Goal: Obtain resource: Download file/media

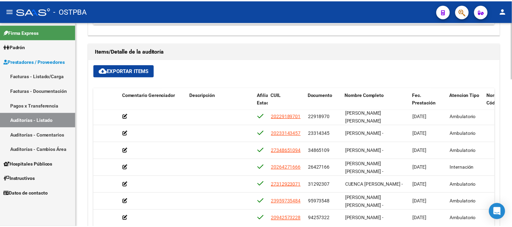
scroll to position [314, 282]
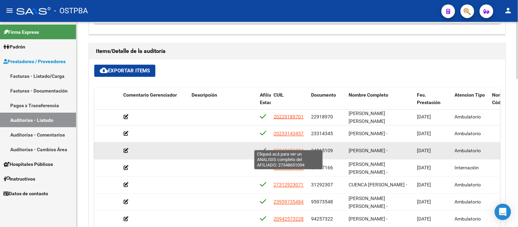
click at [294, 148] on span "27348651094" at bounding box center [289, 150] width 30 height 5
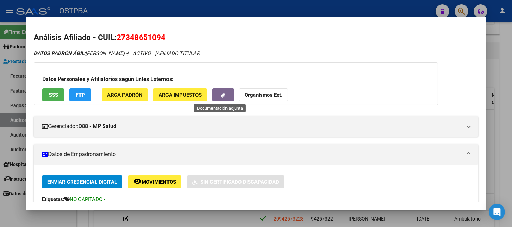
click at [221, 96] on icon "button" at bounding box center [223, 94] width 4 height 5
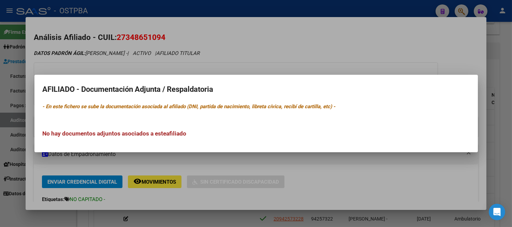
click at [423, 51] on div at bounding box center [256, 113] width 512 height 227
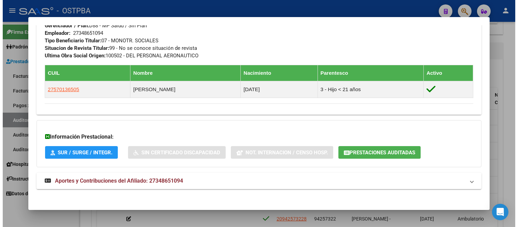
scroll to position [353, 0]
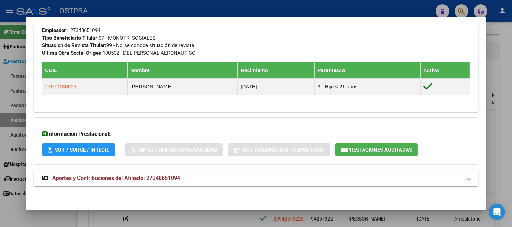
click at [502, 68] on div at bounding box center [256, 113] width 512 height 227
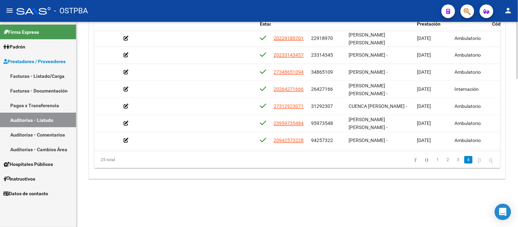
scroll to position [534, 0]
click at [454, 159] on link "3" at bounding box center [458, 160] width 8 height 8
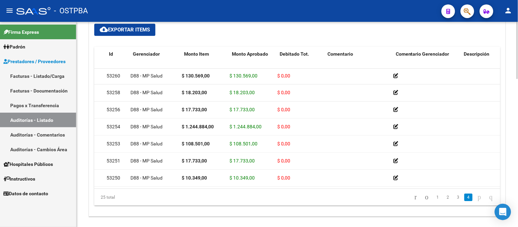
scroll to position [314, 0]
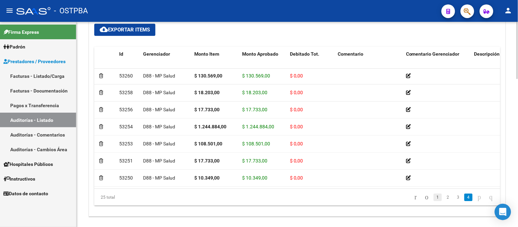
click at [433, 199] on link "1" at bounding box center [437, 197] width 8 height 8
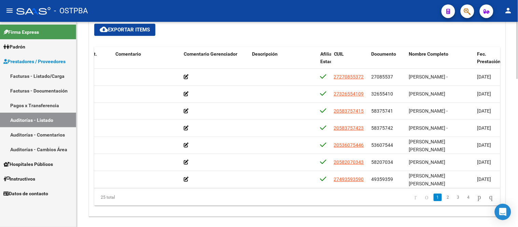
scroll to position [0, 226]
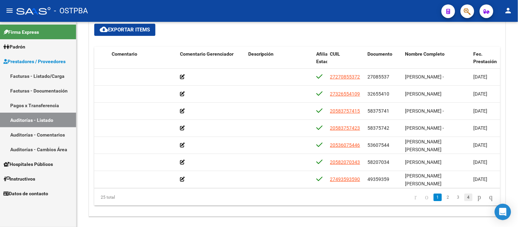
click at [464, 200] on link "4" at bounding box center [468, 197] width 8 height 8
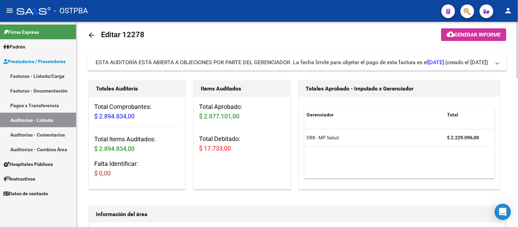
click at [517, 126] on div at bounding box center [517, 124] width 2 height 205
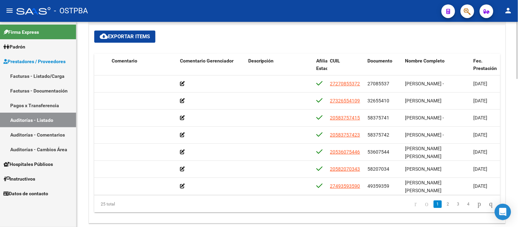
scroll to position [502, 0]
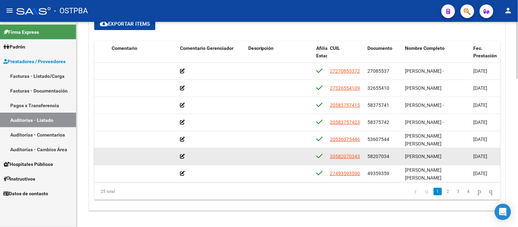
click at [417, 158] on span "[PERSON_NAME]" at bounding box center [423, 156] width 37 height 5
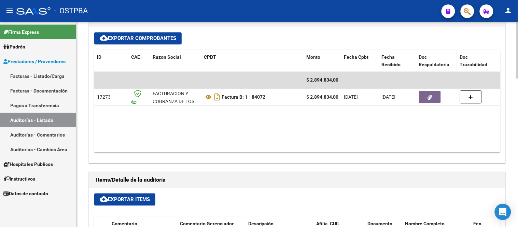
scroll to position [312, 0]
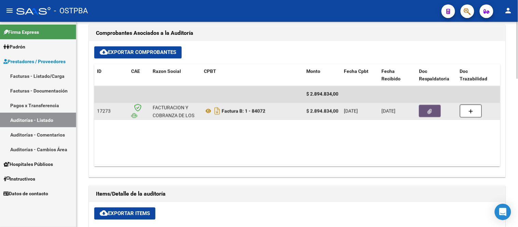
click at [427, 115] on button "button" at bounding box center [430, 111] width 22 height 12
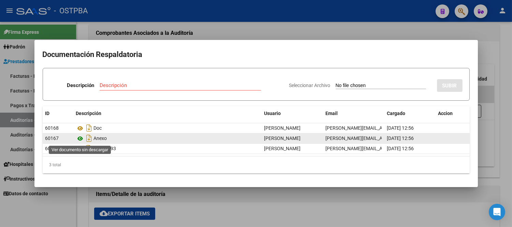
click at [82, 137] on icon at bounding box center [80, 138] width 9 height 8
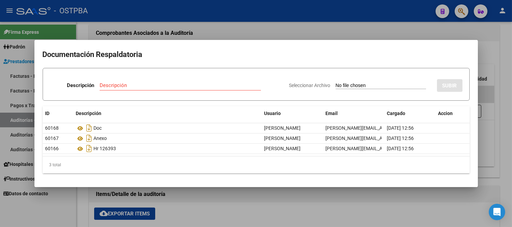
click at [418, 21] on div at bounding box center [256, 113] width 512 height 227
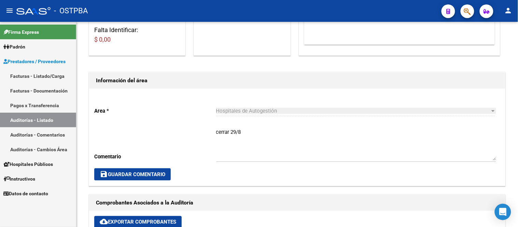
scroll to position [122, 0]
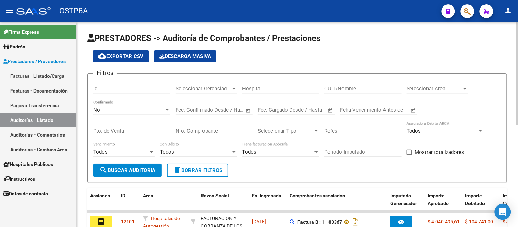
click at [197, 129] on input "Nro. Comprobante" at bounding box center [213, 131] width 77 height 6
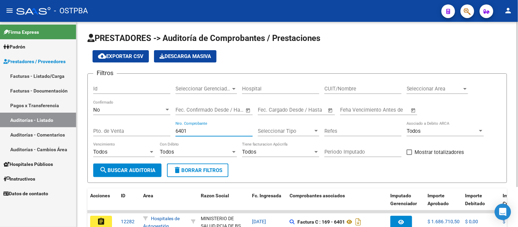
type input "6401"
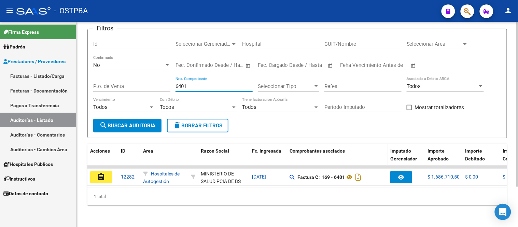
scroll to position [50, 0]
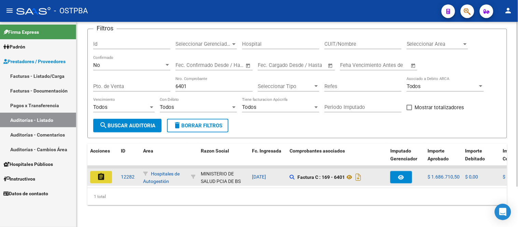
click at [100, 173] on mat-icon "assignment" at bounding box center [101, 177] width 8 height 8
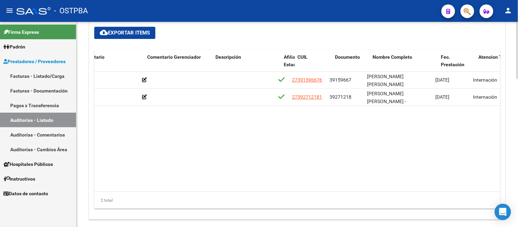
scroll to position [0, 271]
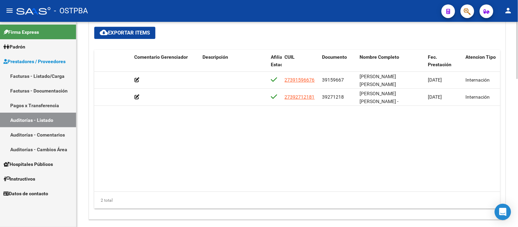
click at [437, 163] on datatable-body "53316 D88 - MP Salud $ 687.188,00 $ 687.188,00 $ 0,00 27391596676 39159667 [PER…" at bounding box center [297, 132] width 406 height 120
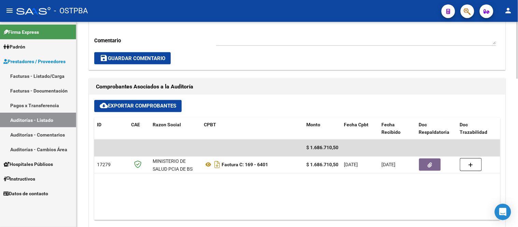
scroll to position [265, 0]
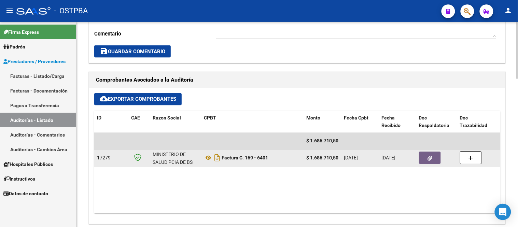
click at [433, 164] on datatable-body-cell at bounding box center [436, 158] width 41 height 17
click at [432, 158] on button "button" at bounding box center [430, 158] width 22 height 12
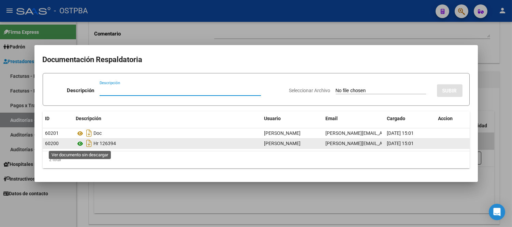
click at [76, 142] on icon at bounding box center [80, 144] width 9 height 8
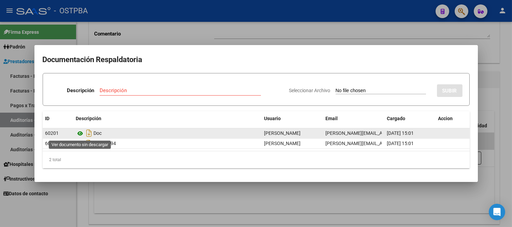
click at [79, 132] on icon at bounding box center [80, 133] width 9 height 8
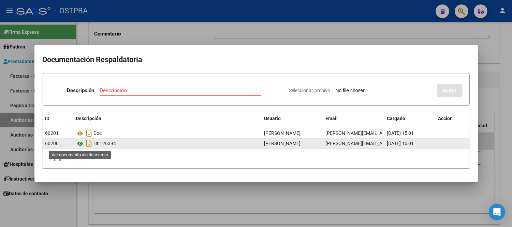
click at [79, 142] on icon at bounding box center [80, 144] width 9 height 8
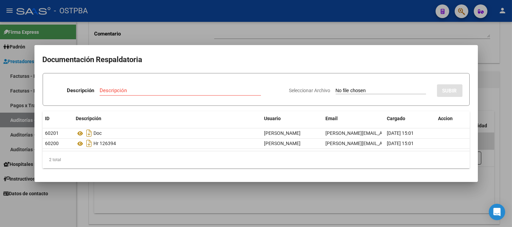
click at [398, 39] on div at bounding box center [256, 113] width 512 height 227
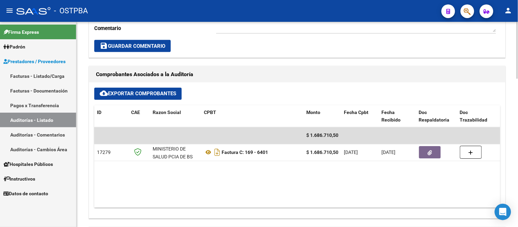
scroll to position [303, 0]
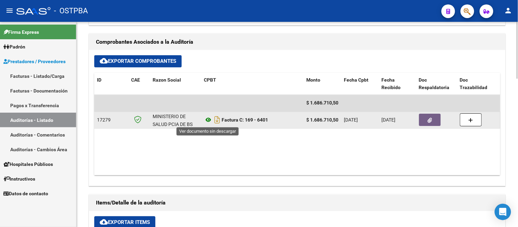
click at [209, 120] on icon at bounding box center [208, 120] width 9 height 8
click at [437, 123] on button "button" at bounding box center [430, 120] width 22 height 12
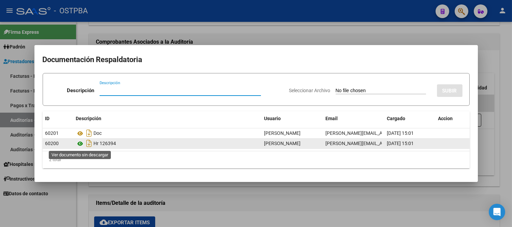
click at [81, 143] on icon at bounding box center [80, 144] width 9 height 8
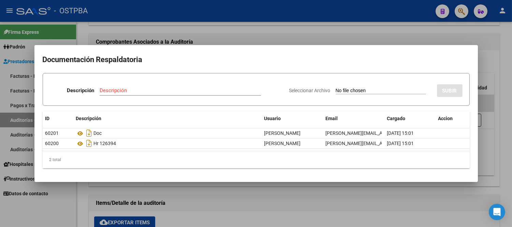
click at [433, 30] on div at bounding box center [256, 113] width 512 height 227
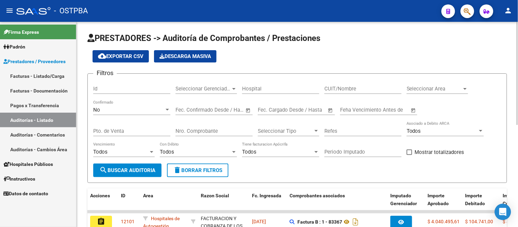
click at [203, 128] on input "Nro. Comprobante" at bounding box center [213, 131] width 77 height 6
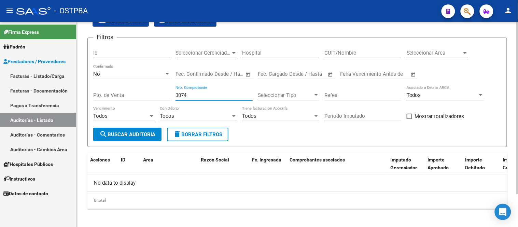
scroll to position [39, 0]
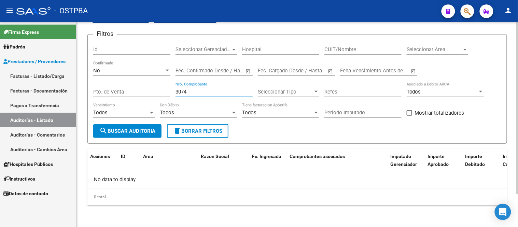
click at [187, 93] on input "3074" at bounding box center [213, 92] width 77 height 6
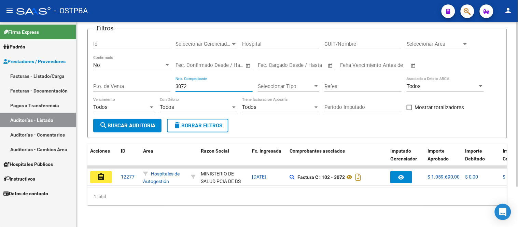
scroll to position [50, 0]
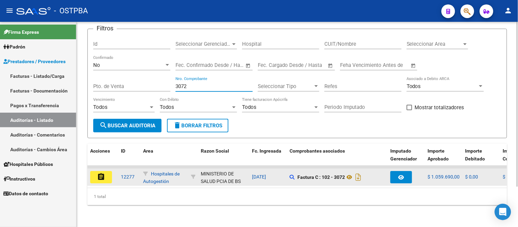
type input "3072"
click at [101, 173] on mat-icon "assignment" at bounding box center [101, 177] width 8 height 8
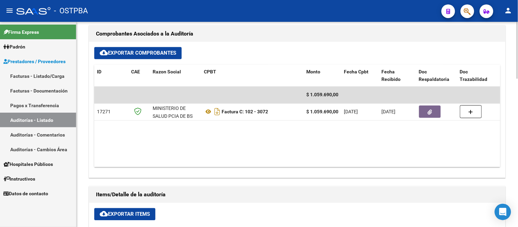
scroll to position [306, 0]
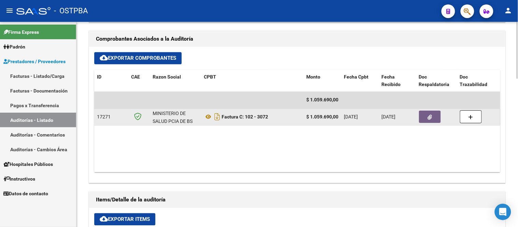
click at [436, 115] on button "button" at bounding box center [430, 117] width 22 height 12
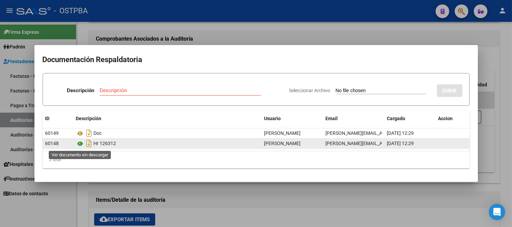
click at [78, 142] on icon at bounding box center [80, 144] width 9 height 8
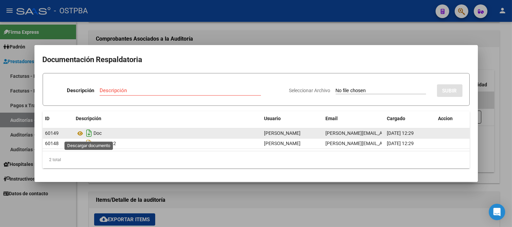
click at [85, 134] on icon "Descargar documento" at bounding box center [89, 133] width 9 height 11
click at [81, 132] on icon at bounding box center [80, 133] width 9 height 8
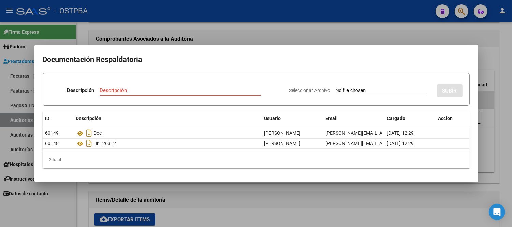
click at [389, 36] on div at bounding box center [256, 113] width 512 height 227
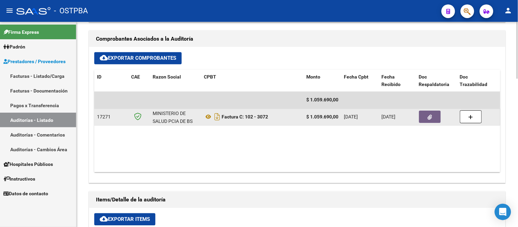
drag, startPoint x: 246, startPoint y: 117, endPoint x: 271, endPoint y: 118, distance: 24.9
click at [271, 118] on div "Factura C: 102 - 3072" at bounding box center [252, 117] width 97 height 11
copy strong "102 - 3072"
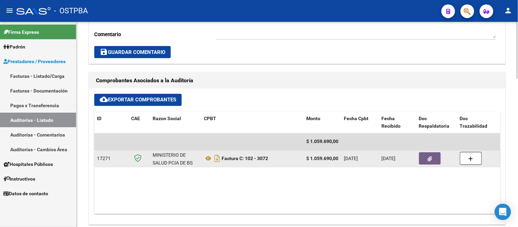
scroll to position [265, 0]
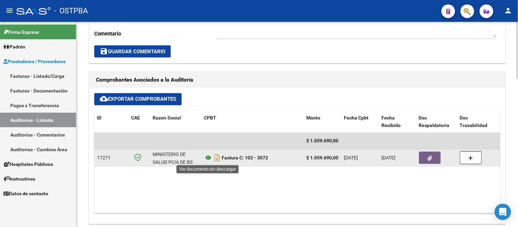
click at [207, 157] on icon at bounding box center [208, 158] width 9 height 8
